Goal: Complete application form: Complete application form

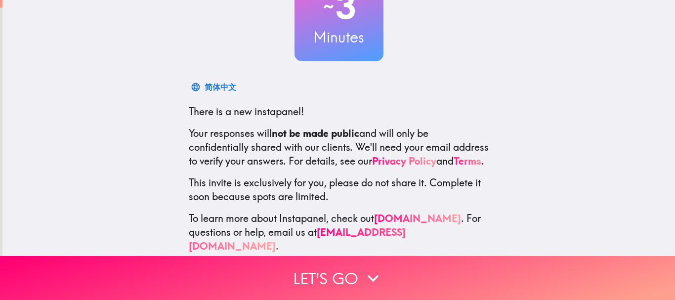
scroll to position [104, 0]
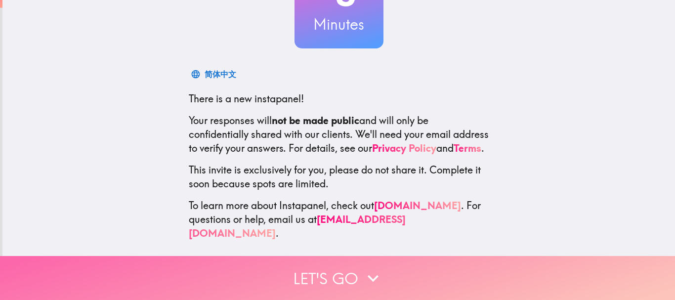
click at [333, 275] on button "Let's go" at bounding box center [337, 278] width 675 height 44
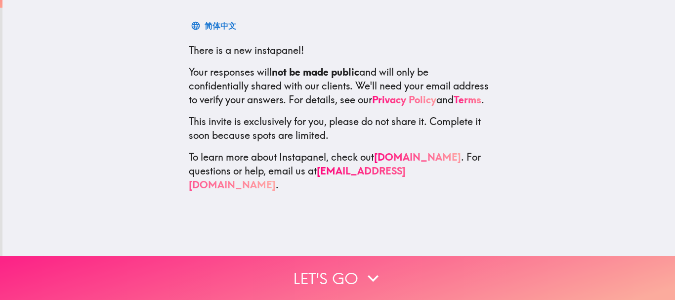
scroll to position [0, 0]
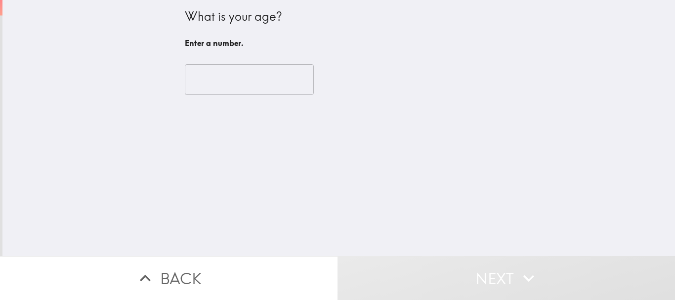
click at [281, 82] on input "number" at bounding box center [249, 79] width 129 height 31
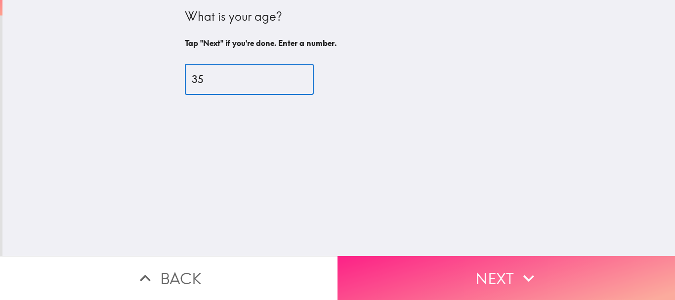
type input "35"
click at [506, 273] on button "Next" at bounding box center [505, 278] width 337 height 44
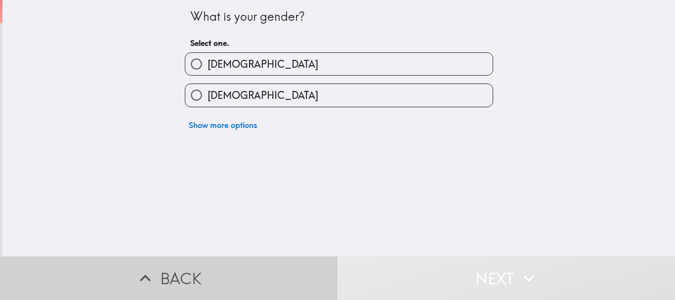
click at [291, 281] on button "Back" at bounding box center [168, 278] width 337 height 44
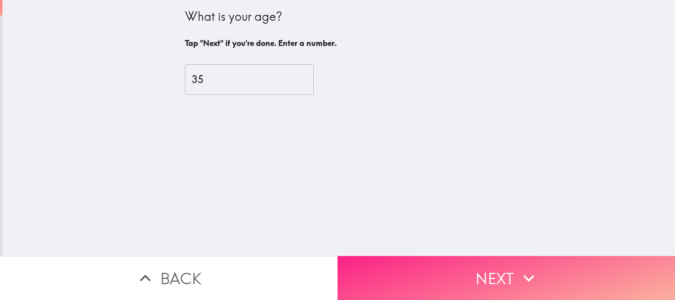
click at [390, 269] on button "Next" at bounding box center [505, 278] width 337 height 44
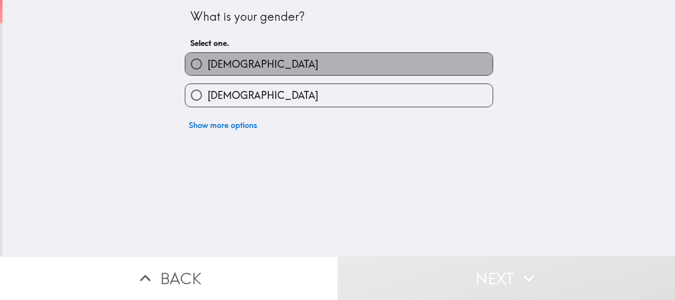
click at [243, 57] on label "[DEMOGRAPHIC_DATA]" at bounding box center [338, 64] width 307 height 22
click at [207, 57] on input "[DEMOGRAPHIC_DATA]" at bounding box center [196, 64] width 22 height 22
radio input "true"
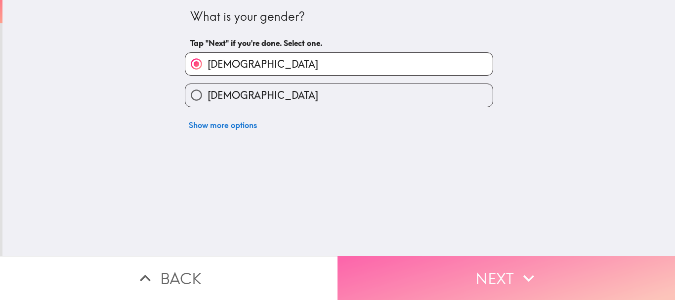
click at [397, 282] on button "Next" at bounding box center [505, 278] width 337 height 44
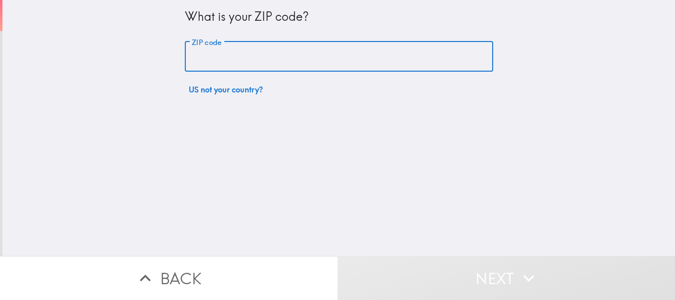
click at [297, 50] on input "ZIP code" at bounding box center [339, 56] width 308 height 31
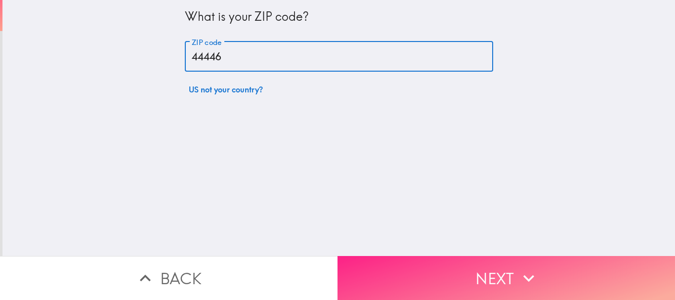
type input "44446"
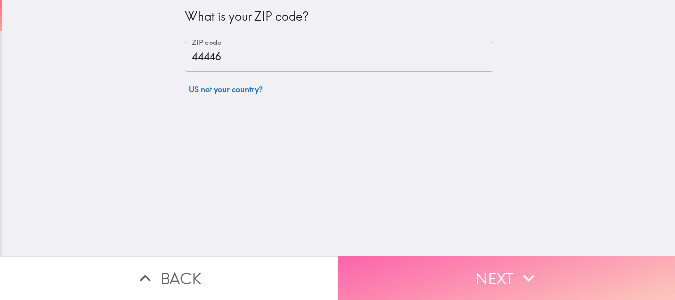
click at [414, 274] on button "Next" at bounding box center [505, 278] width 337 height 44
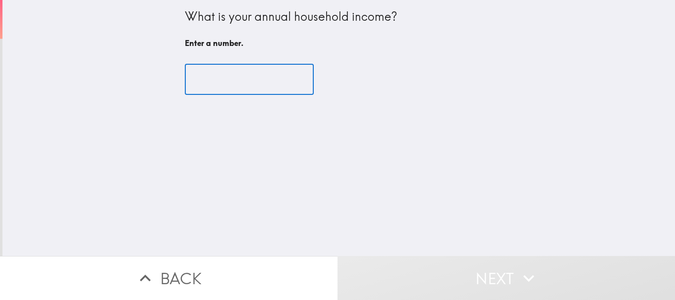
click at [265, 74] on input "number" at bounding box center [249, 79] width 129 height 31
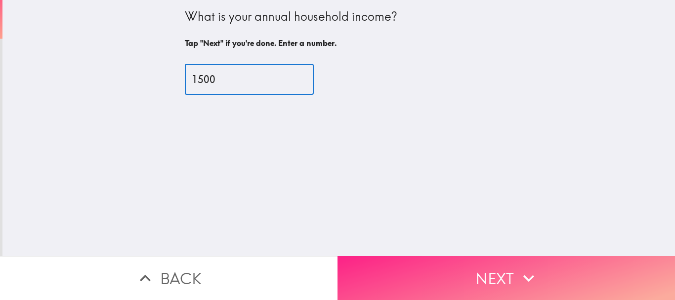
type input "1500"
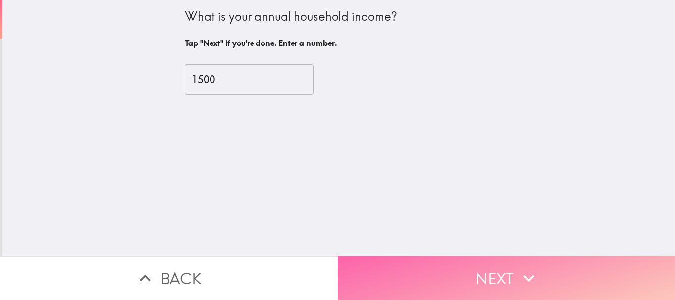
click at [416, 278] on button "Next" at bounding box center [505, 278] width 337 height 44
